Goal: Information Seeking & Learning: Learn about a topic

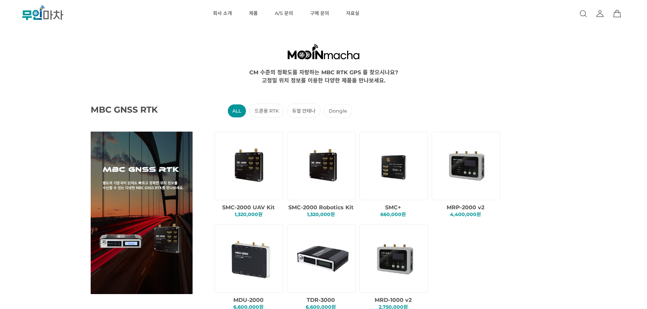
click at [593, 17] on div "0" at bounding box center [600, 13] width 42 height 27
click at [602, 16] on icon at bounding box center [600, 14] width 8 height 8
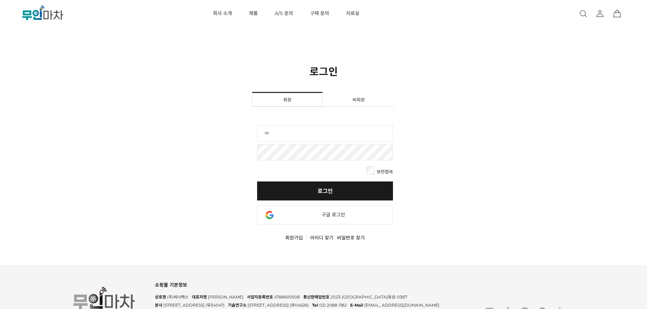
click at [336, 139] on input "text" at bounding box center [325, 133] width 136 height 16
type input "********"
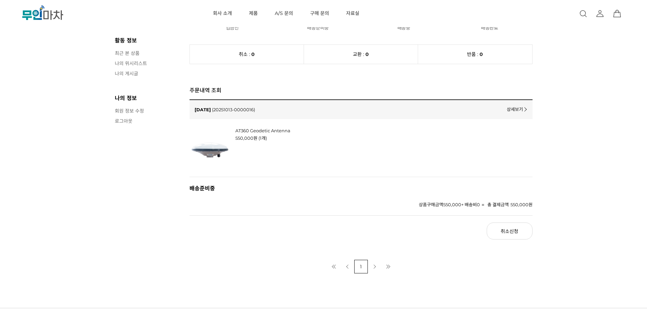
scroll to position [81, 0]
click at [239, 129] on link "AT360 Geodetic Antenna" at bounding box center [262, 130] width 55 height 5
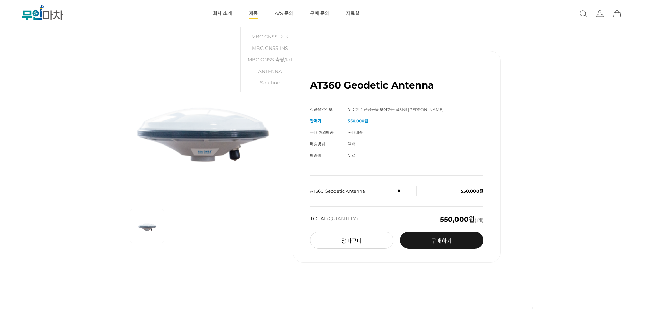
click at [255, 14] on link "제품" at bounding box center [253, 13] width 9 height 27
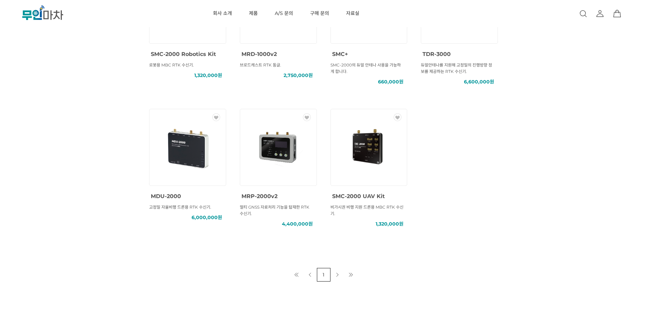
scroll to position [314, 0]
click at [285, 171] on img at bounding box center [278, 147] width 61 height 61
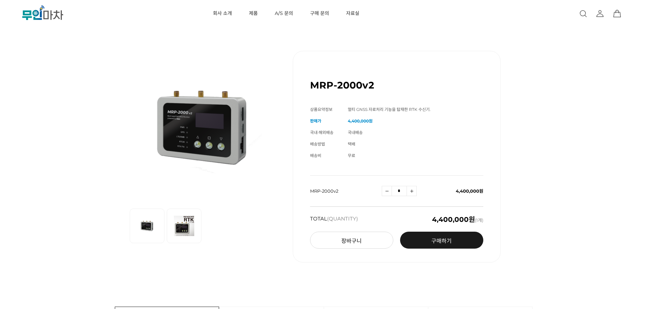
click at [183, 225] on img at bounding box center [184, 226] width 27 height 27
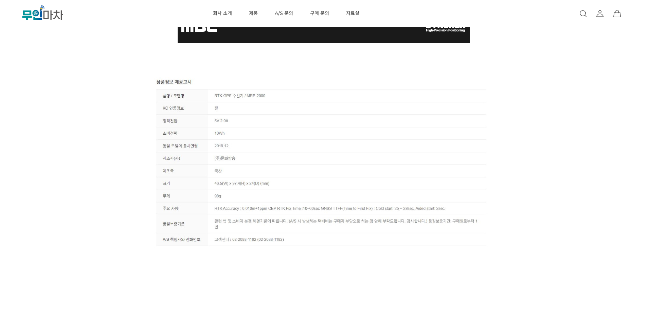
scroll to position [2316, 0]
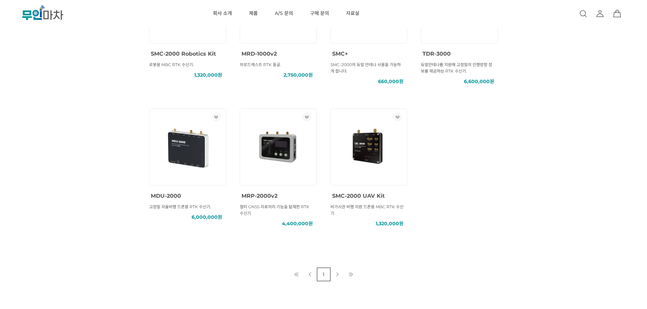
click at [257, 124] on img at bounding box center [278, 147] width 61 height 61
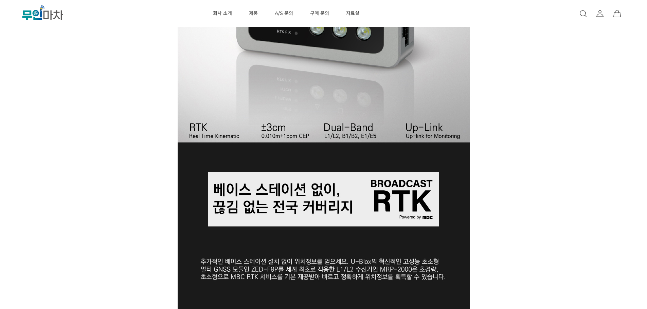
scroll to position [506, 0]
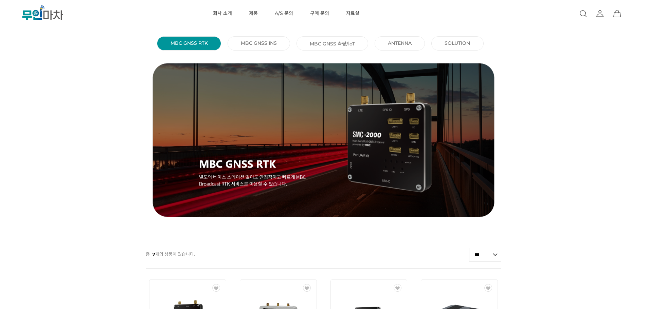
click at [384, 39] on li "ANTENNA ()" at bounding box center [400, 43] width 50 height 14
click at [393, 42] on link "ANTENNA ()" at bounding box center [400, 43] width 24 height 6
